Goal: Transaction & Acquisition: Purchase product/service

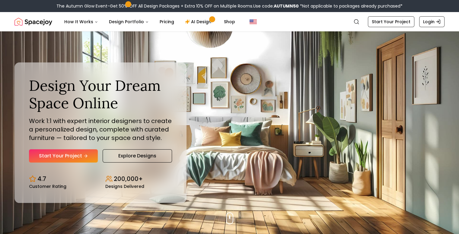
click at [69, 155] on link "Start Your Project" at bounding box center [63, 155] width 69 height 13
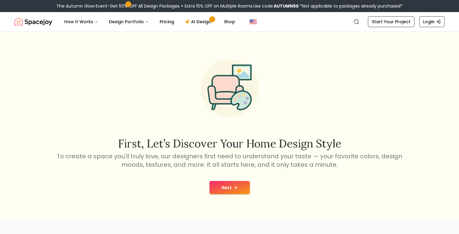
click at [235, 185] on button "Next" at bounding box center [229, 187] width 40 height 13
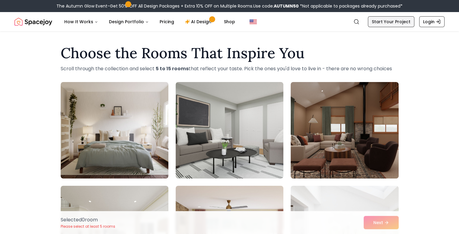
click at [401, 21] on link "Start Your Project" at bounding box center [391, 21] width 46 height 11
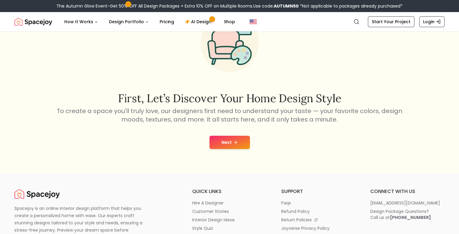
scroll to position [45, 0]
click at [233, 141] on icon at bounding box center [235, 143] width 5 height 5
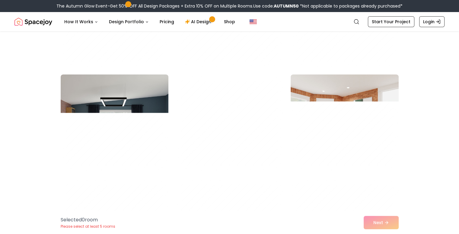
scroll to position [2188, 0]
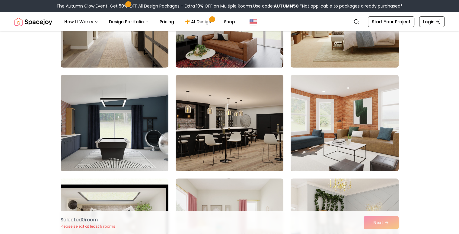
click at [232, 140] on img at bounding box center [230, 123] width 108 height 97
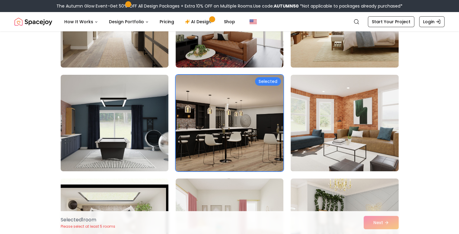
click at [380, 218] on div "Selected 1 room Please select at least 5 rooms Next" at bounding box center [230, 222] width 348 height 23
click at [380, 225] on div "Selected 1 room Please select at least 5 rooms Next" at bounding box center [230, 222] width 348 height 23
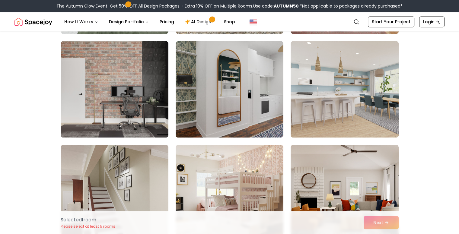
scroll to position [3156, 0]
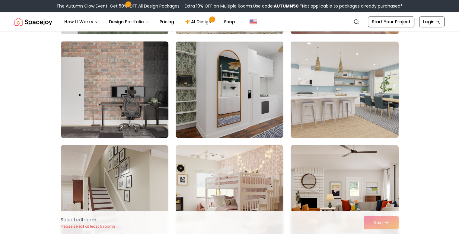
click at [106, 88] on img at bounding box center [114, 89] width 113 height 101
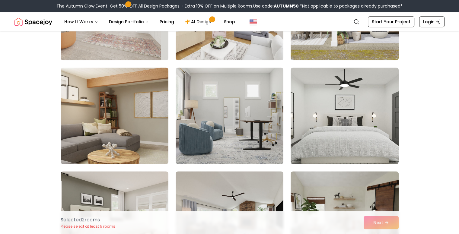
scroll to position [2714, 0]
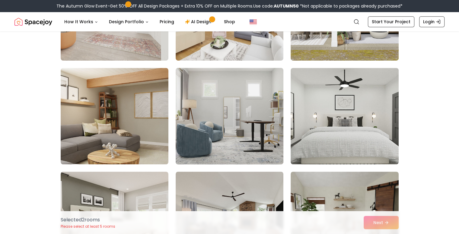
click at [203, 156] on img at bounding box center [229, 115] width 113 height 101
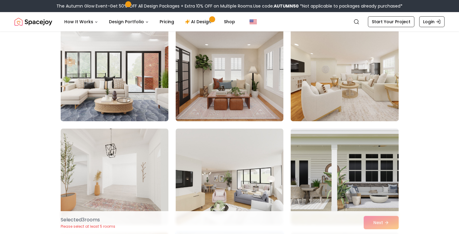
scroll to position [2549, 0]
click at [93, 192] on img at bounding box center [114, 176] width 113 height 101
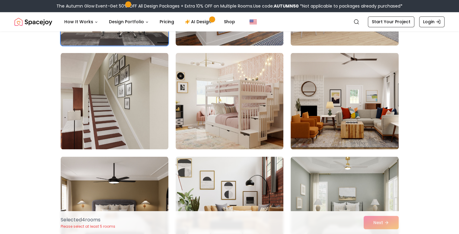
scroll to position [3248, 0]
click at [110, 124] on img at bounding box center [115, 101] width 108 height 97
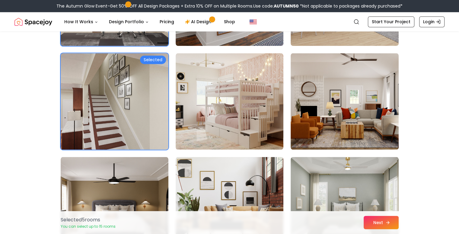
click at [389, 219] on button "Next" at bounding box center [381, 222] width 35 height 13
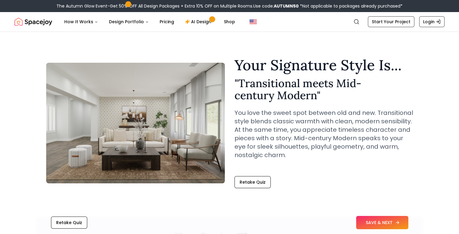
click at [380, 224] on button "SAVE & NEXT" at bounding box center [382, 222] width 52 height 13
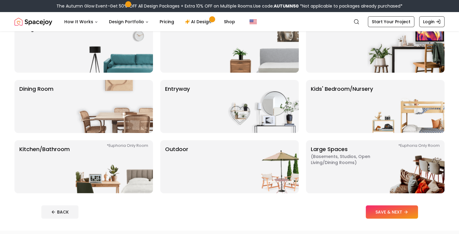
scroll to position [64, 0]
click at [353, 185] on p "Large Spaces ( Basements, Studios, Open living/dining rooms ) *Euphoria Only Ro…" at bounding box center [348, 166] width 75 height 43
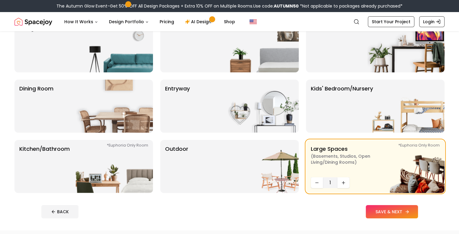
drag, startPoint x: 353, startPoint y: 185, endPoint x: 393, endPoint y: 212, distance: 47.6
click at [393, 212] on div "Pick room(s). We'll Handle the Rest Your designer will create a space that's st…" at bounding box center [229, 98] width 459 height 263
click at [411, 219] on footer "BACK SAVE & NEXT" at bounding box center [230, 211] width 386 height 23
click at [407, 215] on button "SAVE & NEXT" at bounding box center [392, 211] width 52 height 13
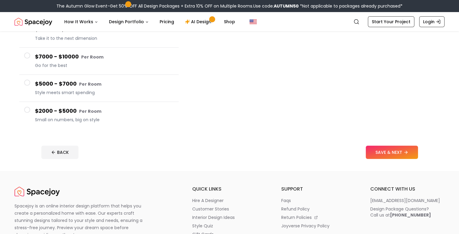
scroll to position [102, 0]
click at [89, 111] on small "Per Room" at bounding box center [90, 111] width 22 height 6
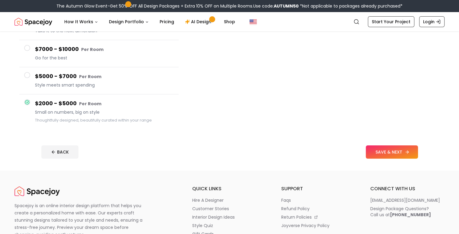
click at [396, 151] on button "SAVE & NEXT" at bounding box center [392, 151] width 52 height 13
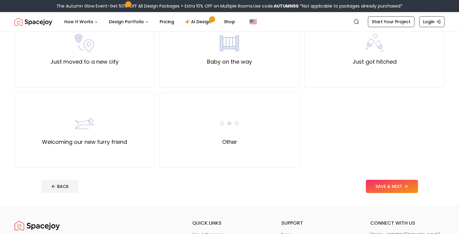
scroll to position [236, 0]
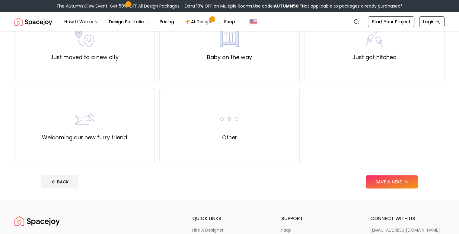
click at [264, 151] on div "Other" at bounding box center [229, 125] width 140 height 75
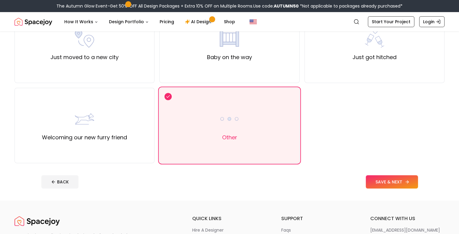
click at [403, 180] on button "SAVE & NEXT" at bounding box center [392, 181] width 52 height 13
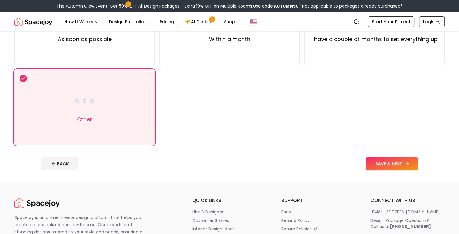
scroll to position [94, 0]
click at [404, 159] on button "SAVE & NEXT" at bounding box center [392, 163] width 52 height 13
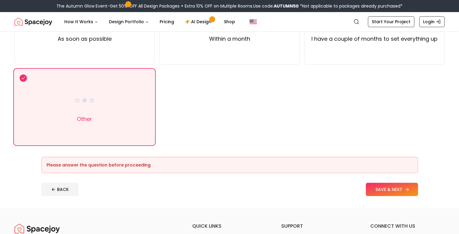
click at [404, 188] on button "SAVE & NEXT" at bounding box center [392, 189] width 52 height 13
